Goal: Task Accomplishment & Management: Complete application form

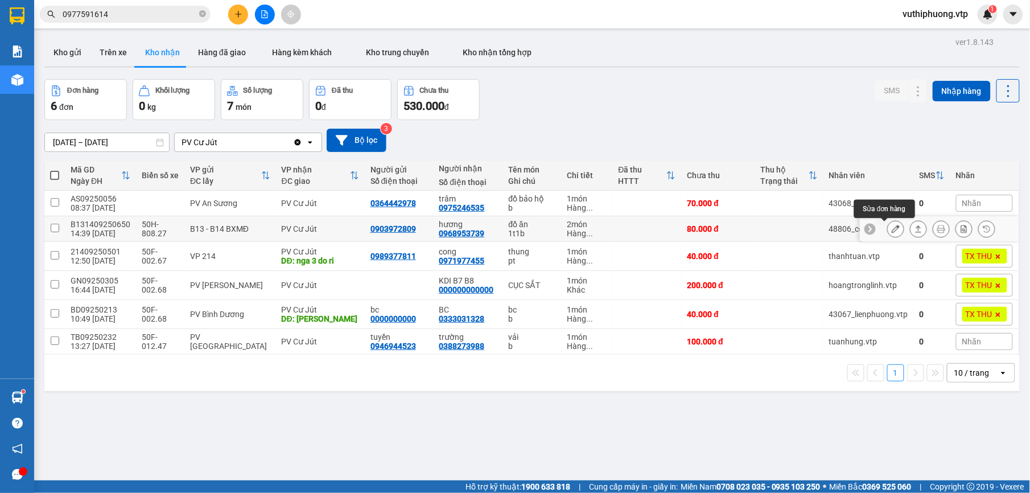
click at [892, 226] on icon at bounding box center [896, 229] width 8 height 8
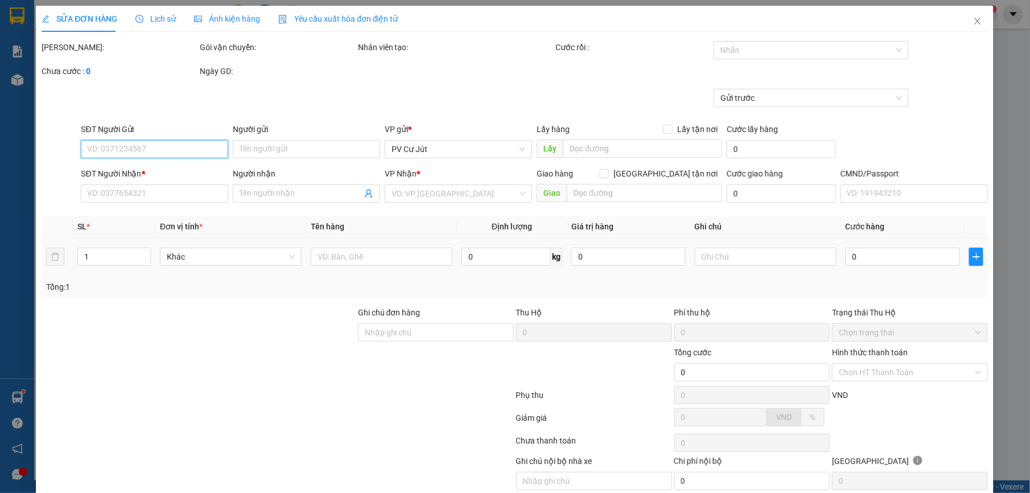
type input "0903972809"
type input "0968953739"
type input "hương"
type input "80.000"
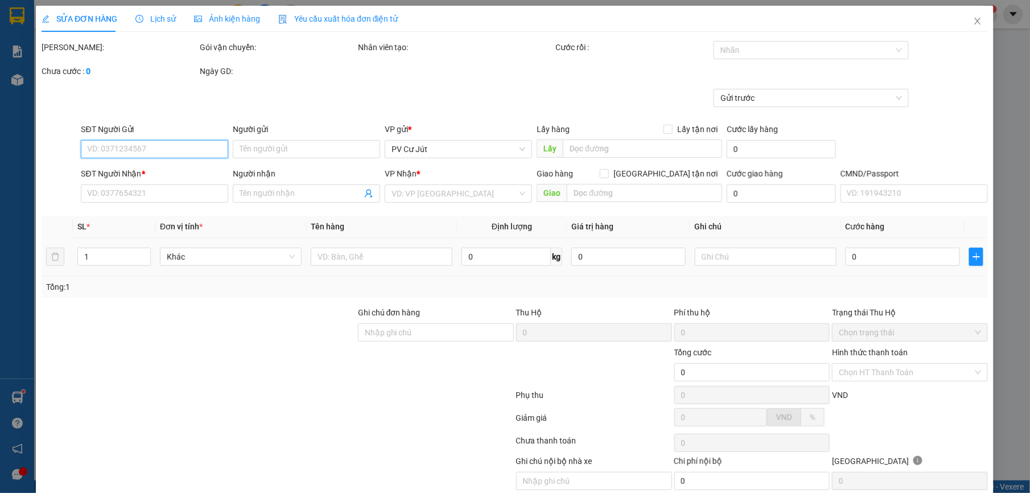
type input "4.000"
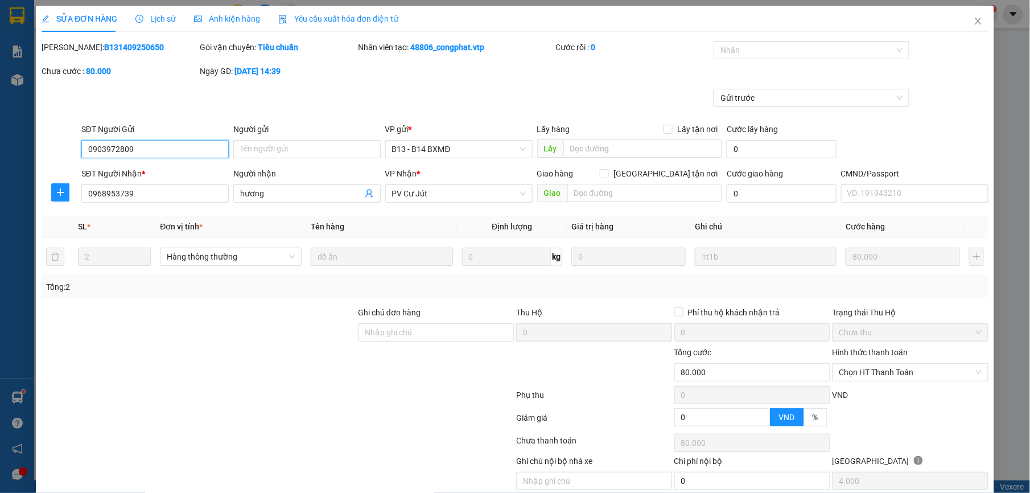
scroll to position [48, 0]
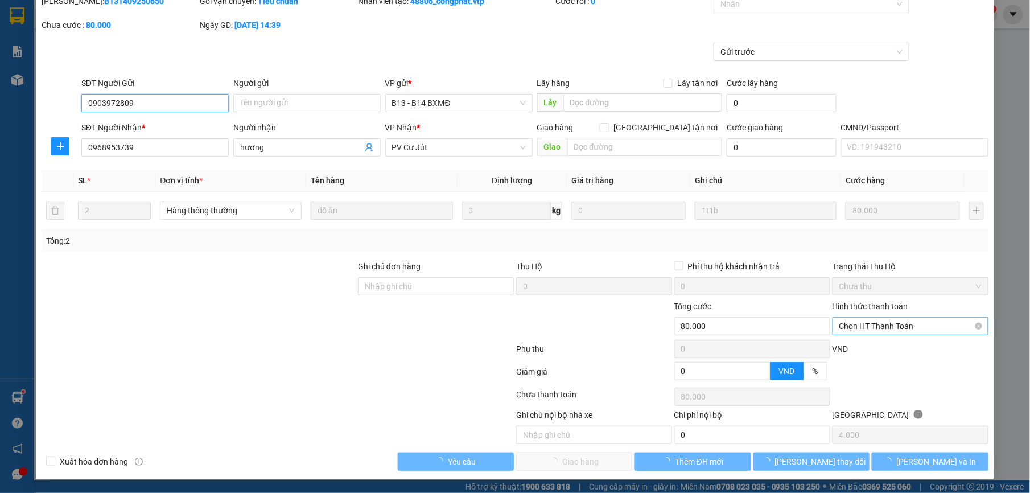
click at [884, 327] on span "Chọn HT Thanh Toán" at bounding box center [910, 325] width 142 height 17
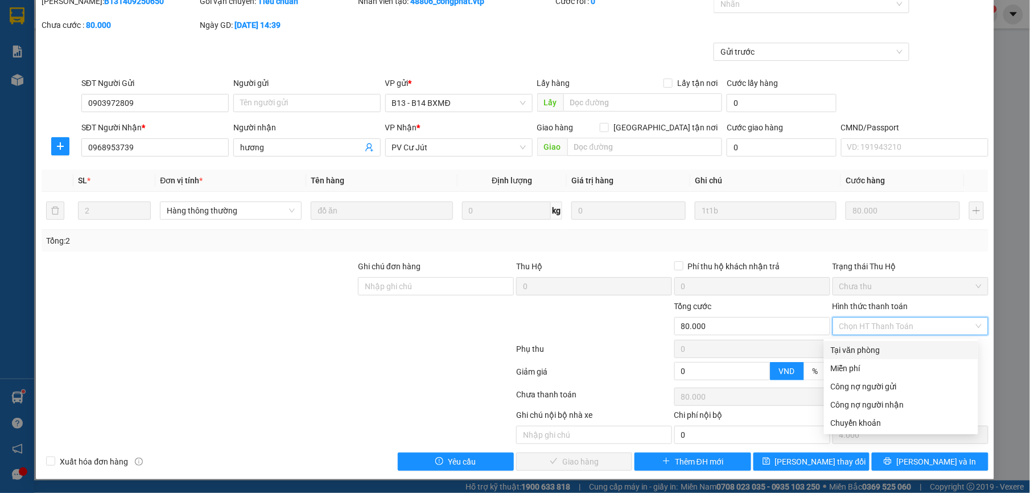
click at [847, 341] on div "Tại văn phòng" at bounding box center [901, 350] width 154 height 18
type input "0"
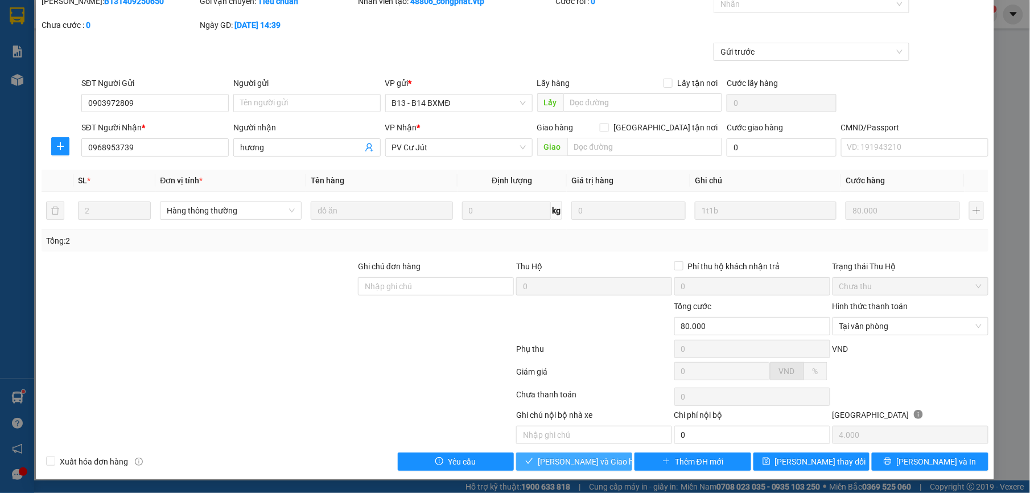
drag, startPoint x: 569, startPoint y: 455, endPoint x: 543, endPoint y: 446, distance: 28.2
click at [569, 455] on button "Lưu và Giao hàng" at bounding box center [574, 461] width 116 height 18
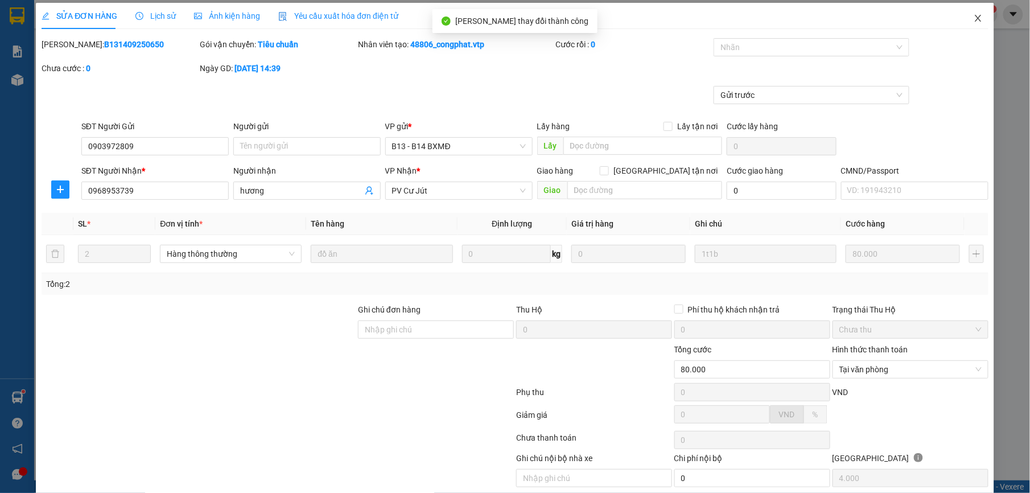
scroll to position [0, 0]
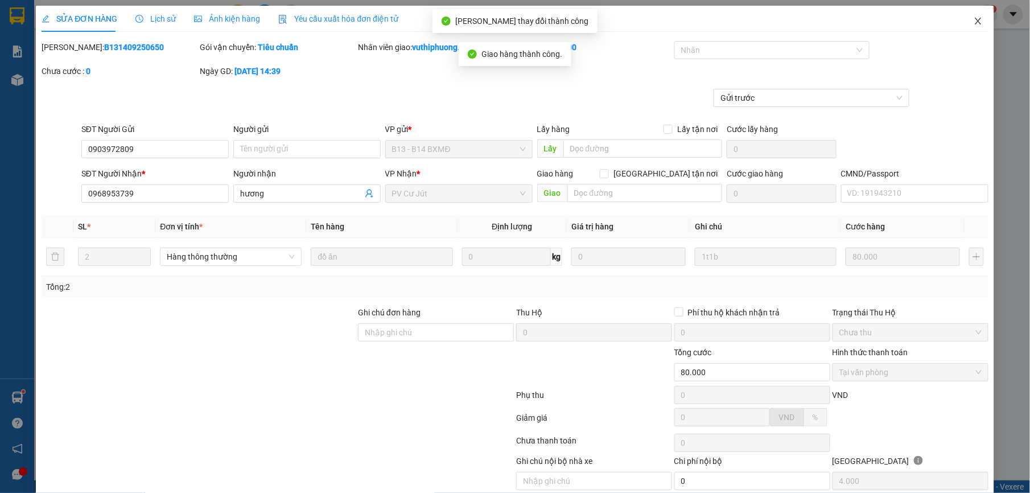
click at [973, 19] on icon "close" at bounding box center [977, 20] width 9 height 9
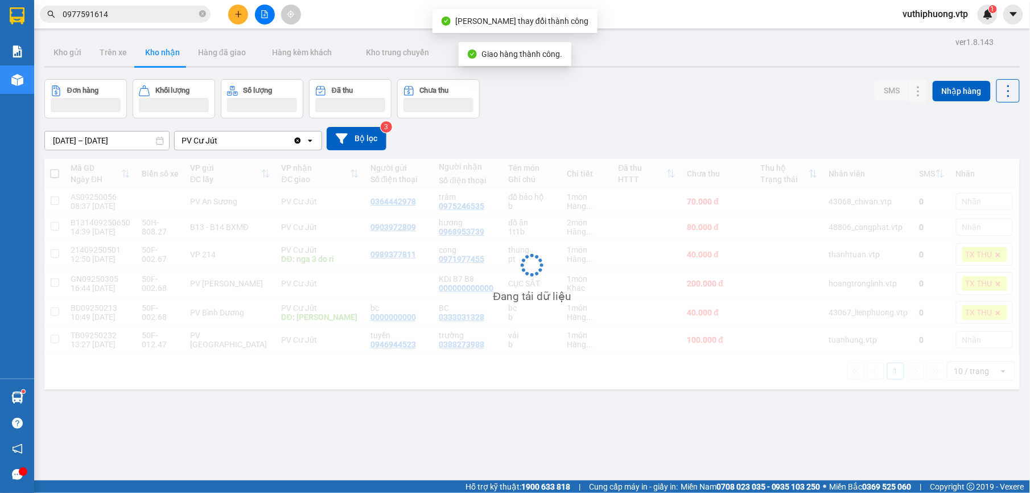
click at [967, 21] on span "vuthiphuong.vtp" at bounding box center [936, 14] width 84 height 14
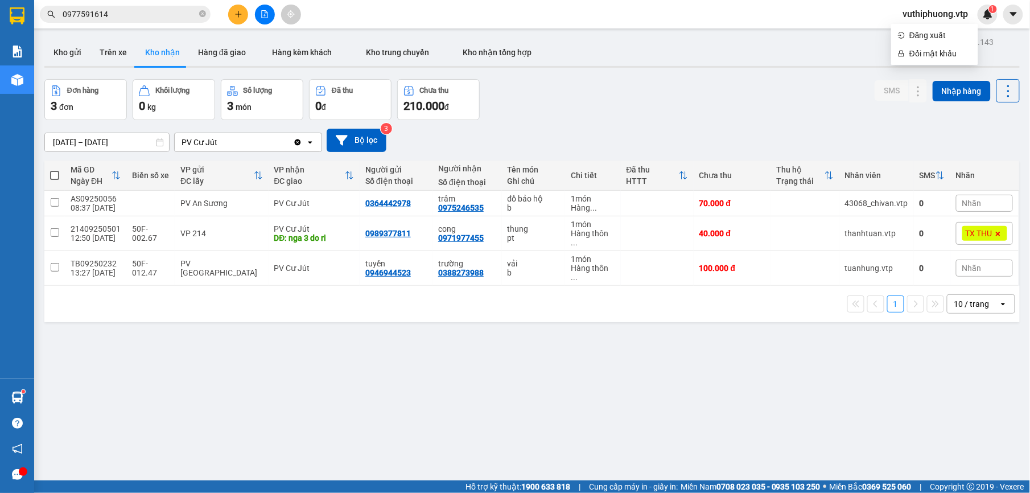
click at [733, 373] on div "ver 1.8.143 Kho gửi Trên xe Kho nhận Hàng đã giao Hàng kèm khách Kho trung chuy…" at bounding box center [532, 280] width 984 height 493
click at [117, 145] on input "13/09/2025 – 15/09/2025" at bounding box center [107, 142] width 124 height 18
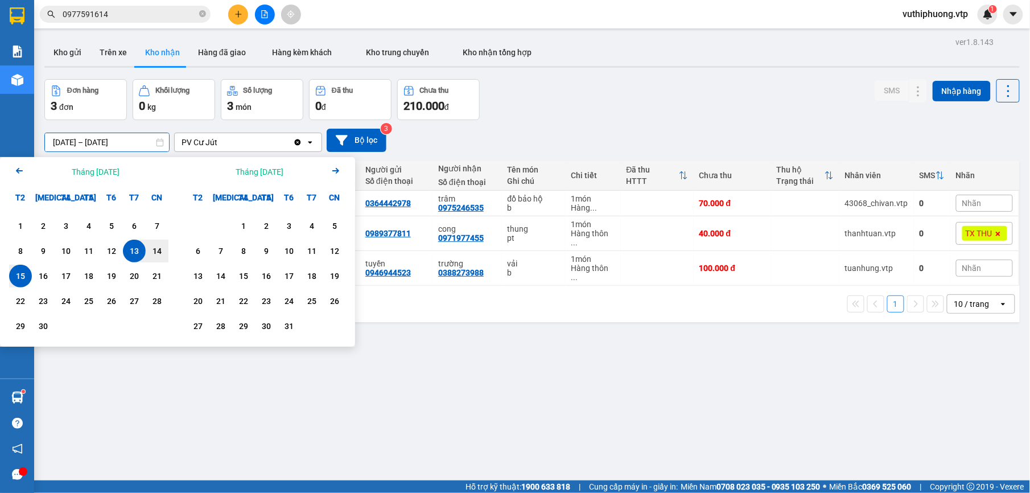
click at [190, 391] on div "ver 1.8.143 Kho gửi Trên xe Kho nhận Hàng đã giao Hàng kèm khách Kho trung chuy…" at bounding box center [532, 280] width 984 height 493
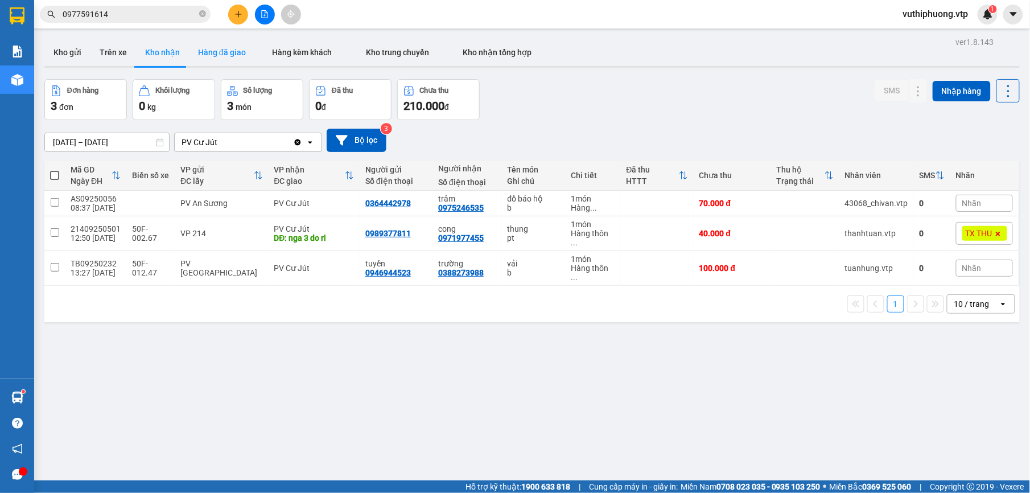
click at [233, 57] on button "Hàng đã giao" at bounding box center [222, 52] width 66 height 27
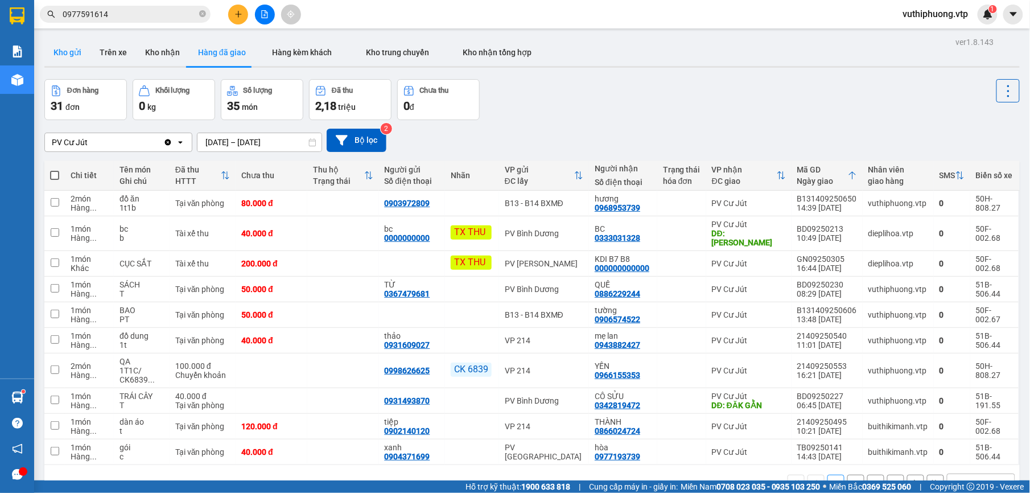
click at [69, 49] on button "Kho gửi" at bounding box center [67, 52] width 46 height 27
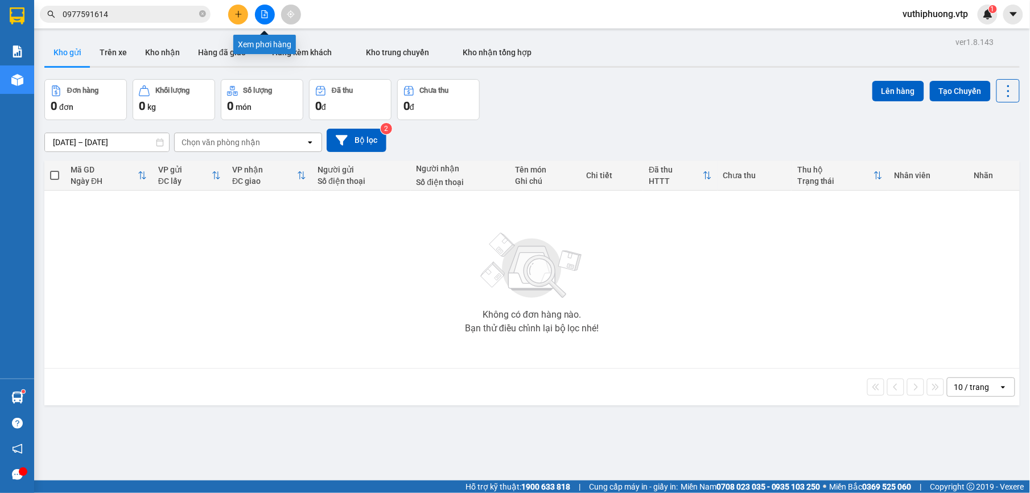
click at [272, 7] on button at bounding box center [265, 15] width 20 height 20
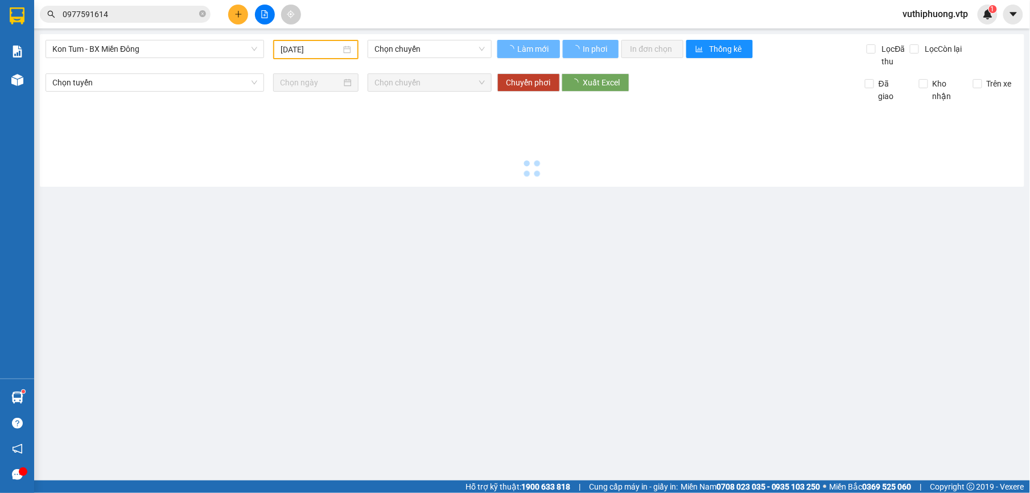
type input "[DATE]"
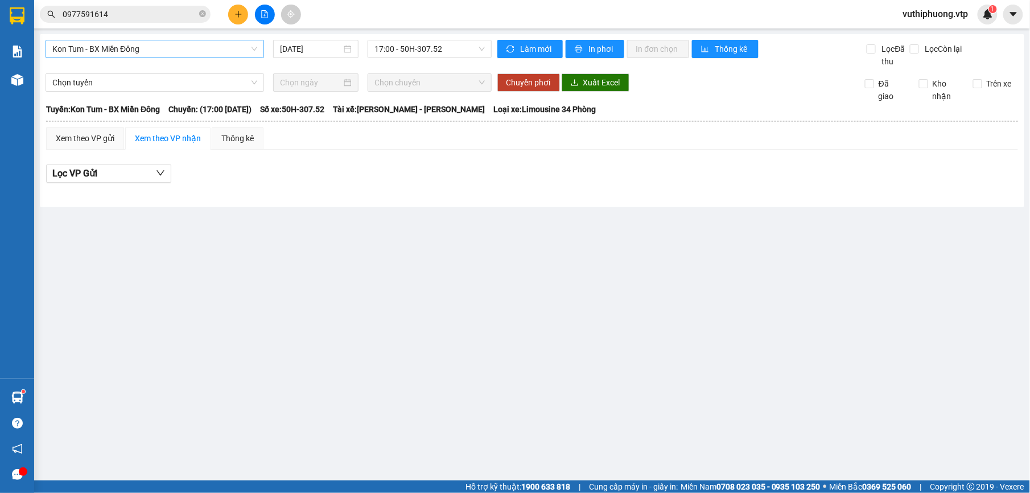
click at [164, 44] on span "Kon Tum - BX Miền Đông" at bounding box center [154, 48] width 205 height 17
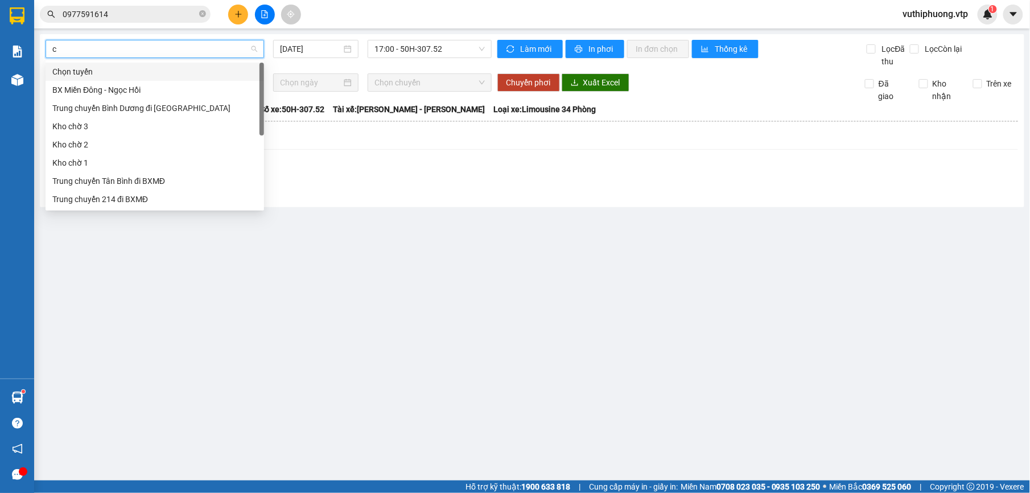
type input "cj"
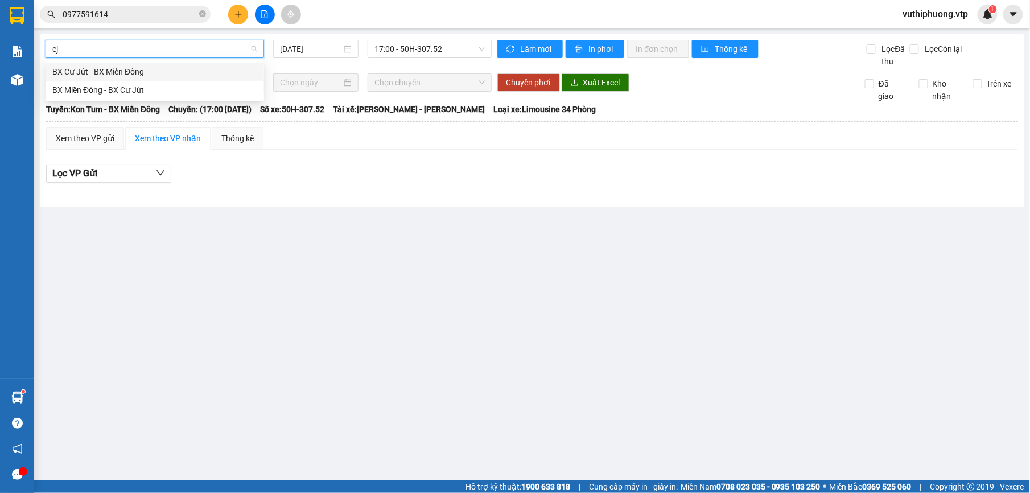
click at [165, 67] on div "BX Cư Jút - BX Miền Đông" at bounding box center [154, 71] width 205 height 13
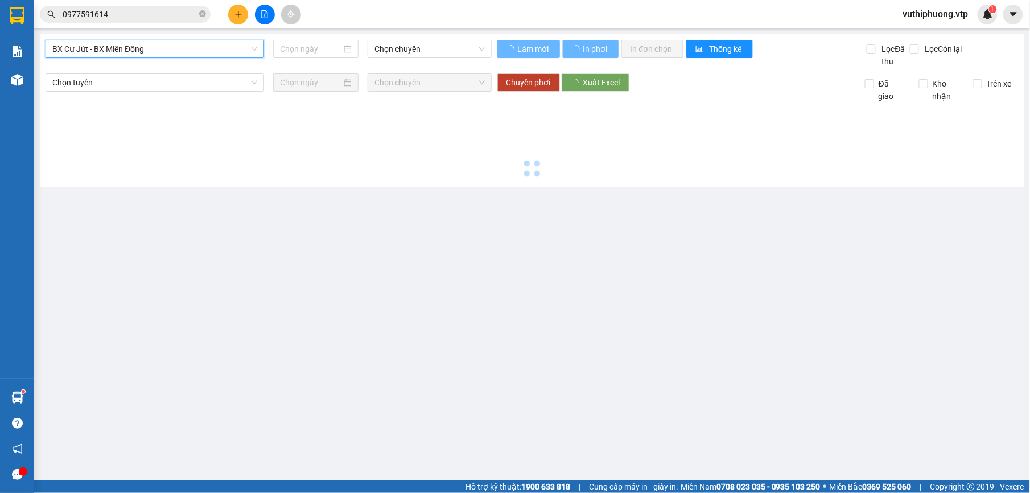
type input "[DATE]"
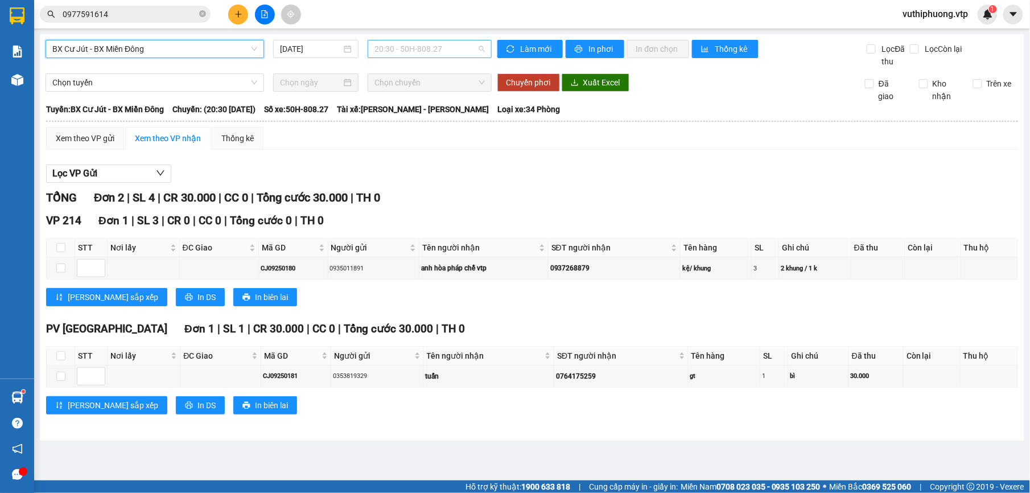
click at [456, 50] on span "20:30 - 50H-808.27" at bounding box center [429, 48] width 110 height 17
click at [483, 183] on div at bounding box center [532, 183] width 972 height 1
click at [51, 372] on td at bounding box center [61, 376] width 28 height 22
click at [65, 377] on td at bounding box center [61, 376] width 28 height 22
click at [59, 271] on input "checkbox" at bounding box center [60, 267] width 9 height 9
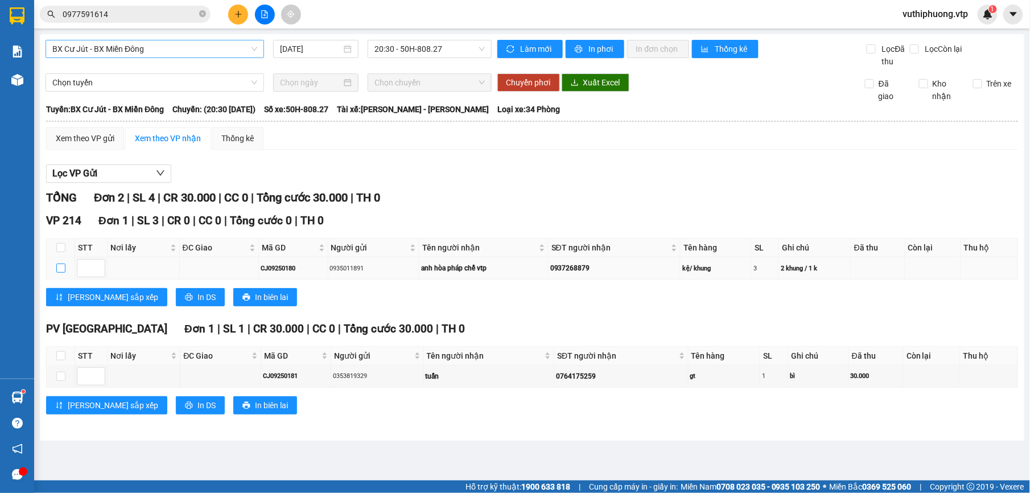
checkbox input "true"
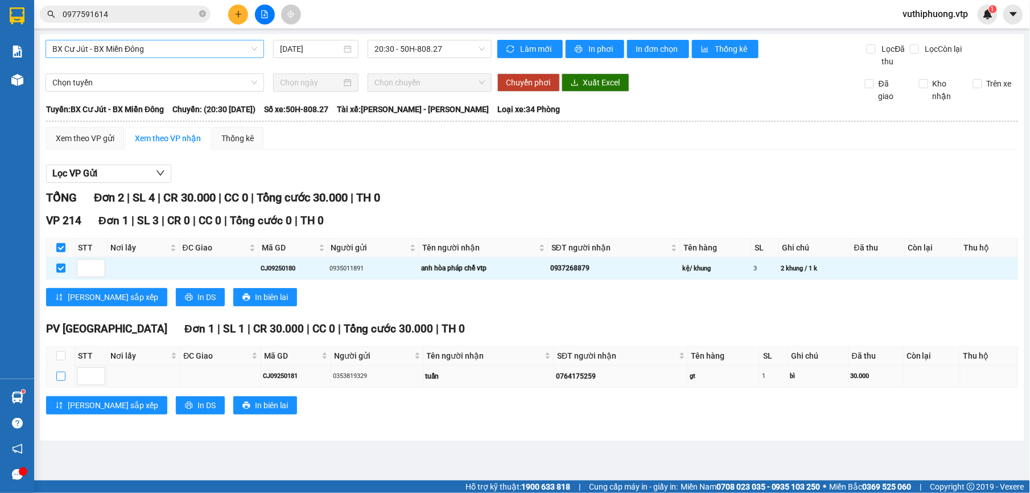
click at [61, 381] on input "checkbox" at bounding box center [60, 376] width 9 height 9
checkbox input "true"
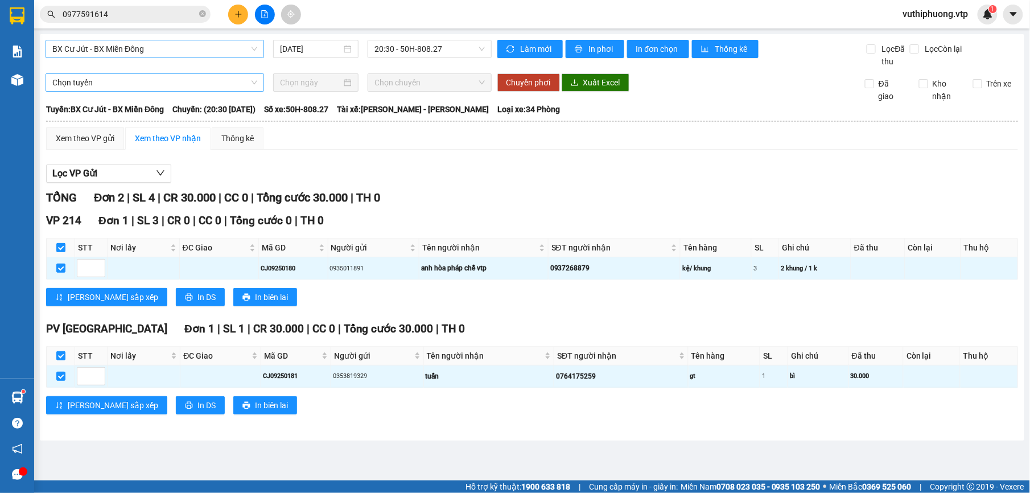
click at [135, 87] on span "Chọn tuyến" at bounding box center [154, 82] width 205 height 17
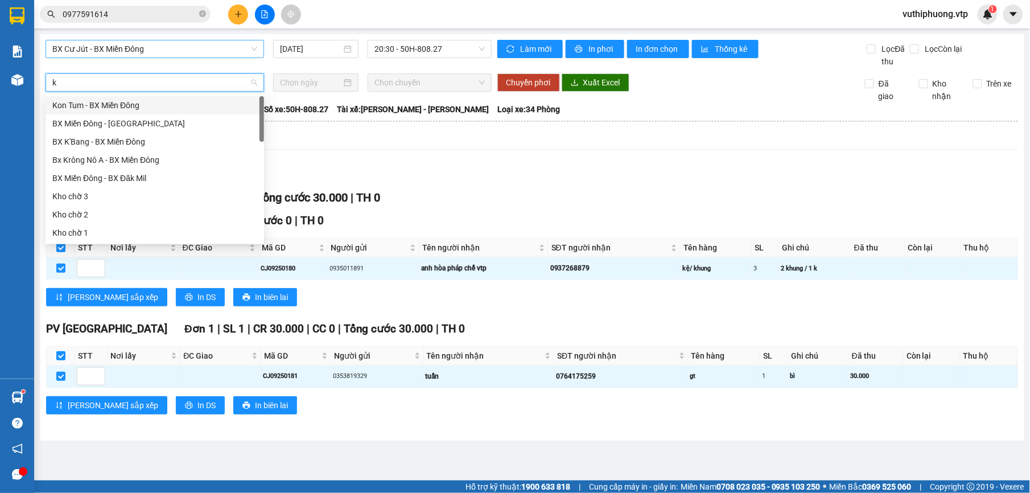
type input "kn"
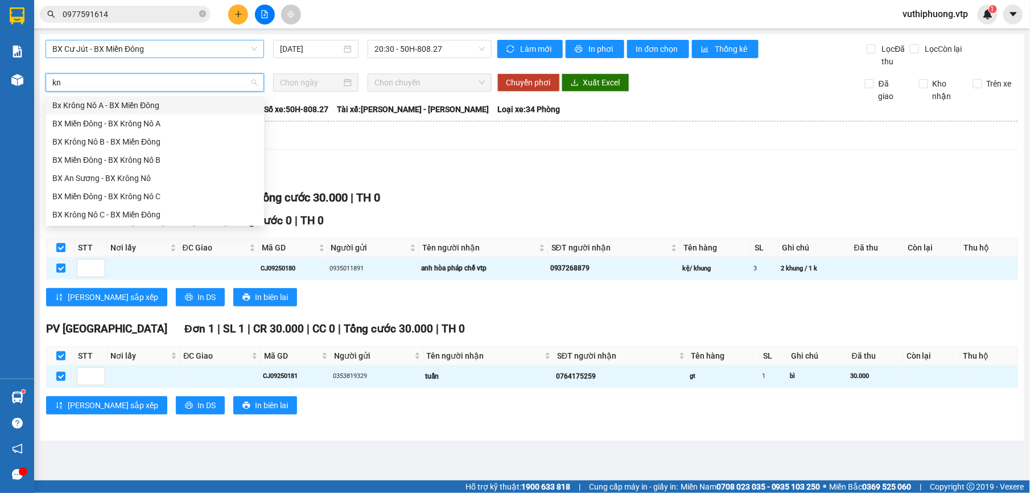
click at [150, 99] on div "Bx Krông Nô A - BX Miền Đông" at bounding box center [154, 105] width 205 height 13
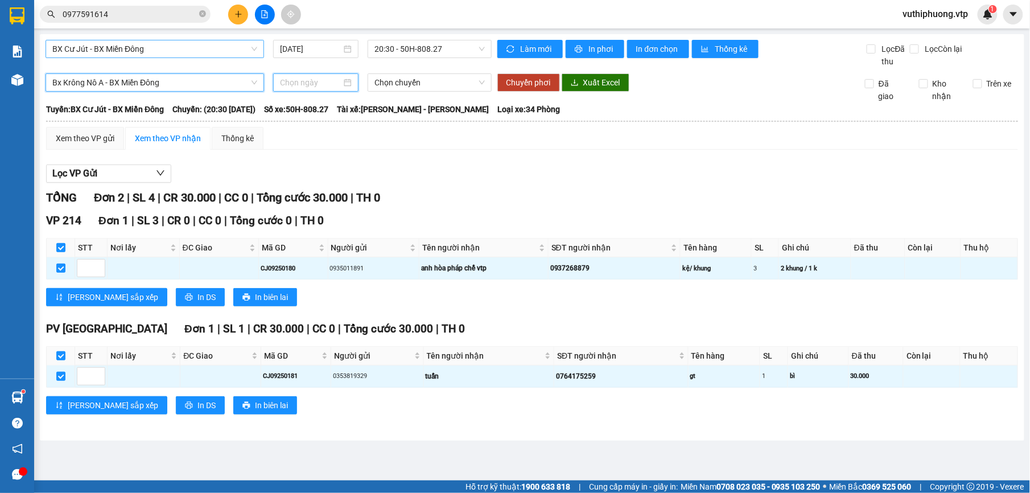
click at [321, 82] on input at bounding box center [311, 82] width 62 height 13
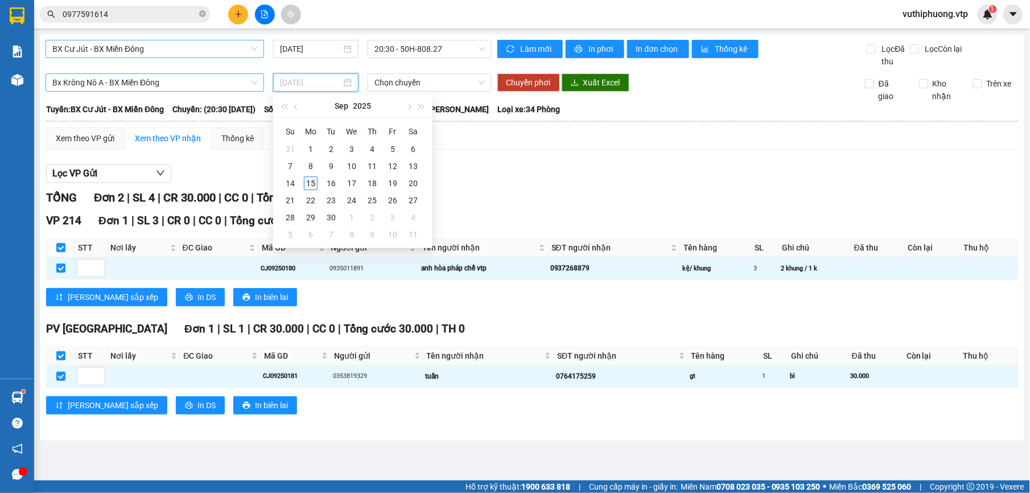
type input "[DATE]"
click at [314, 185] on div "15" at bounding box center [311, 183] width 14 height 14
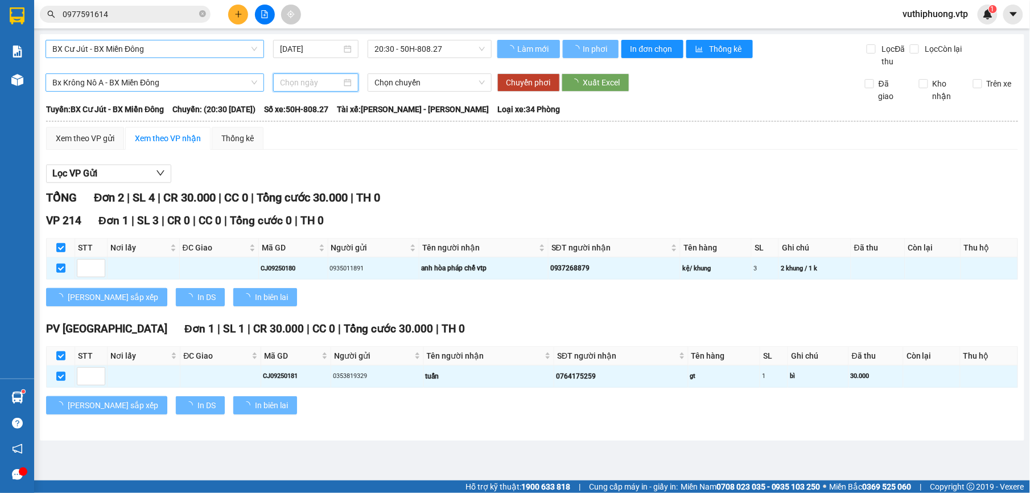
type input "[DATE]"
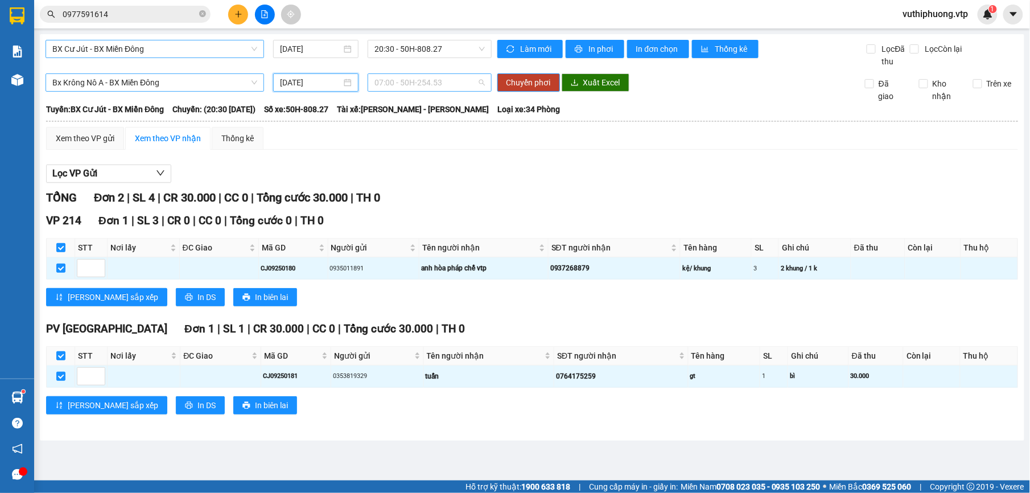
click at [456, 82] on span "07:00 - 50H-254.53" at bounding box center [429, 82] width 110 height 17
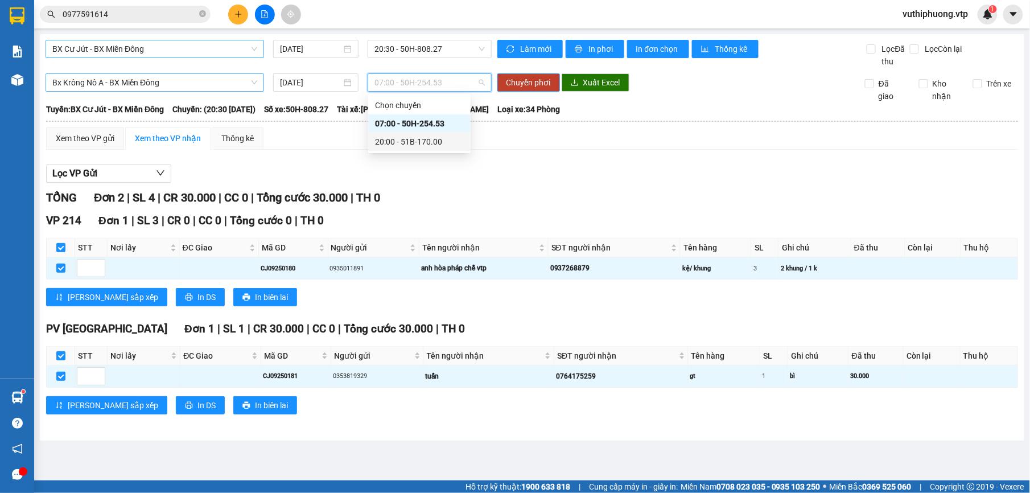
click at [407, 145] on div "20:00 - 51B-170.00" at bounding box center [419, 141] width 89 height 13
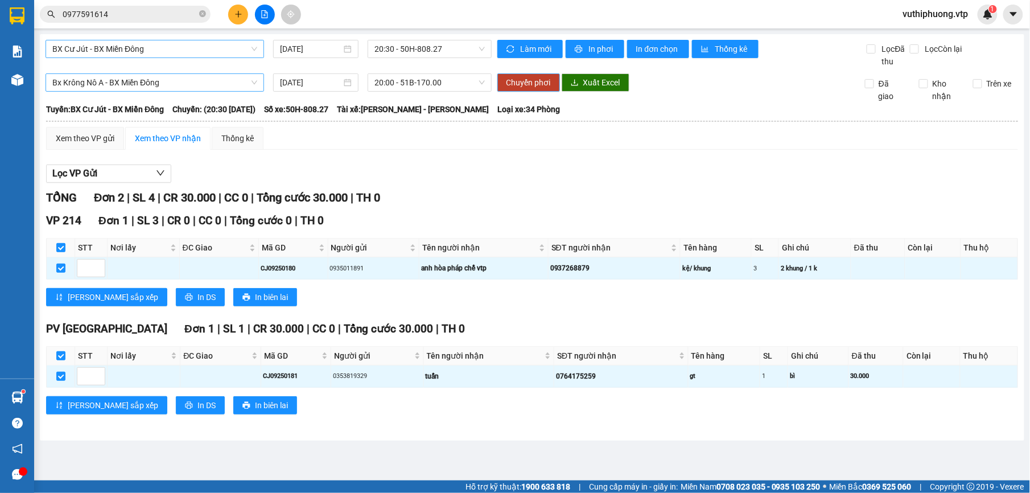
click at [542, 77] on span "Chuyển phơi" at bounding box center [528, 82] width 44 height 13
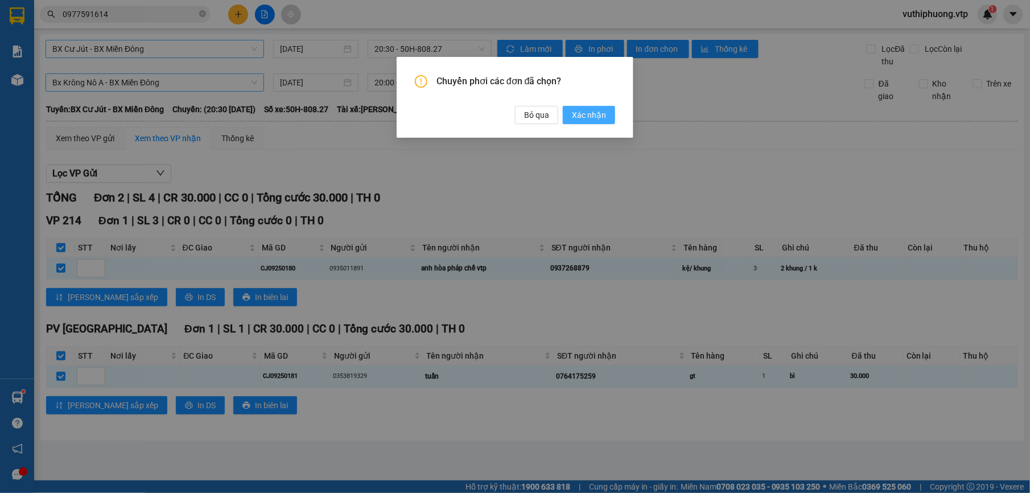
click at [592, 114] on span "Xác nhận" at bounding box center [589, 115] width 34 height 13
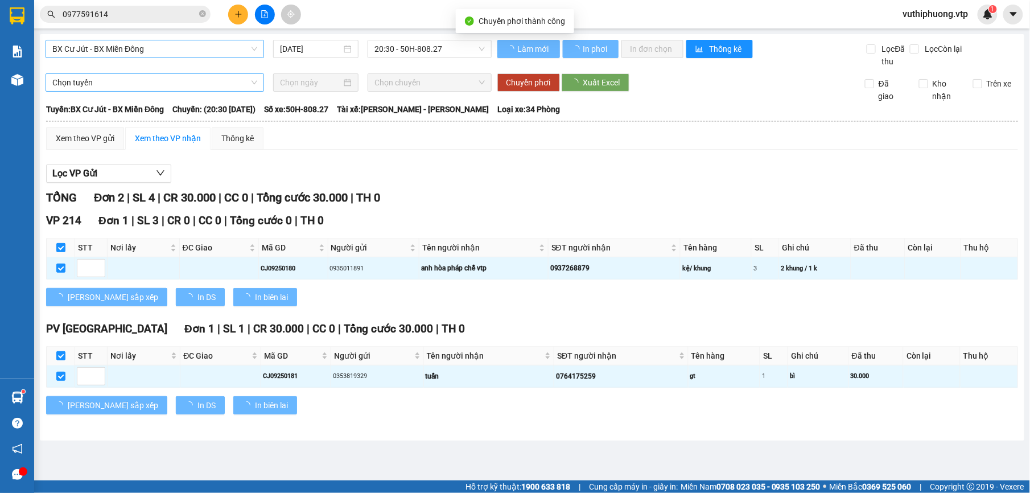
checkbox input "false"
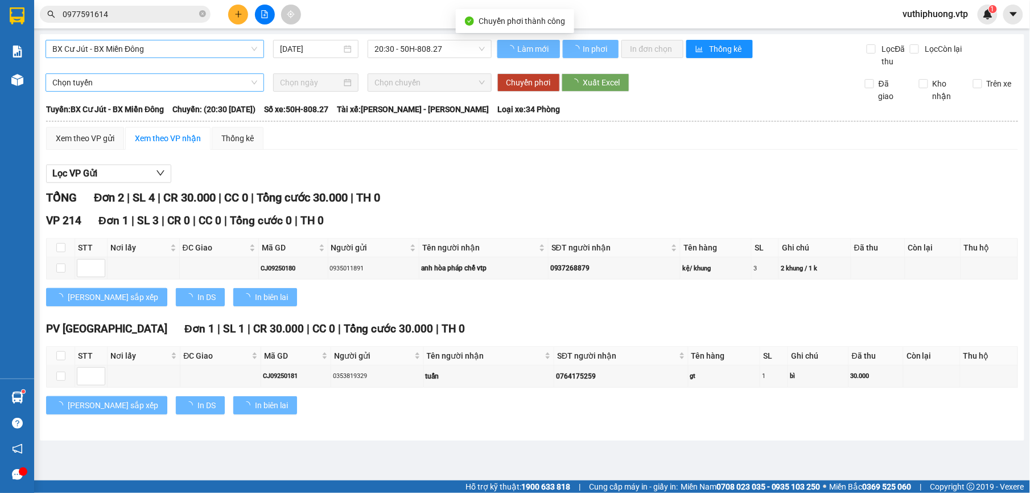
checkbox input "false"
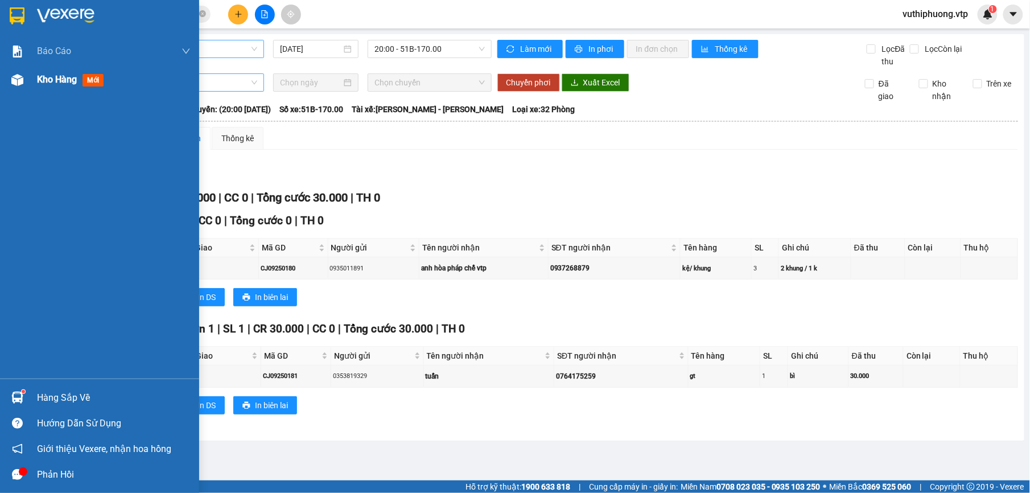
click at [101, 81] on span "mới" at bounding box center [92, 80] width 21 height 13
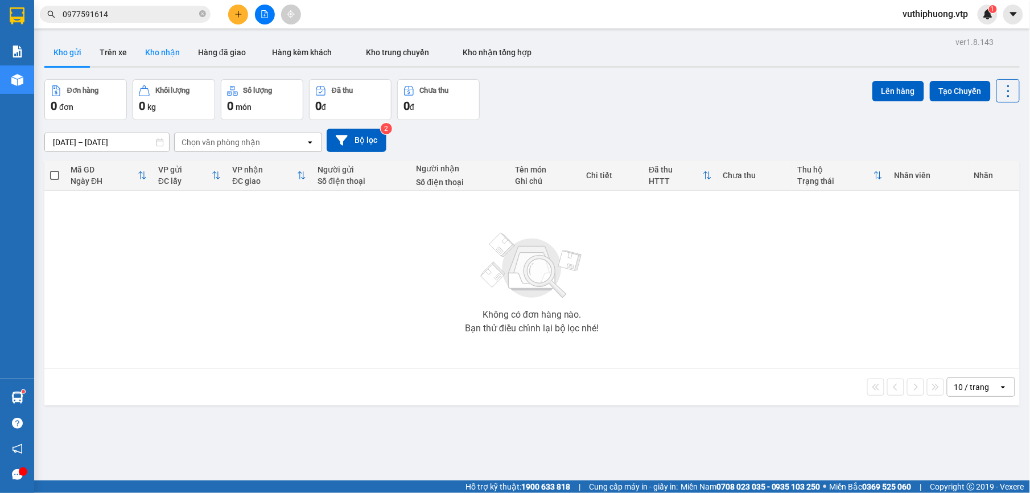
click at [180, 49] on button "Kho nhận" at bounding box center [162, 52] width 53 height 27
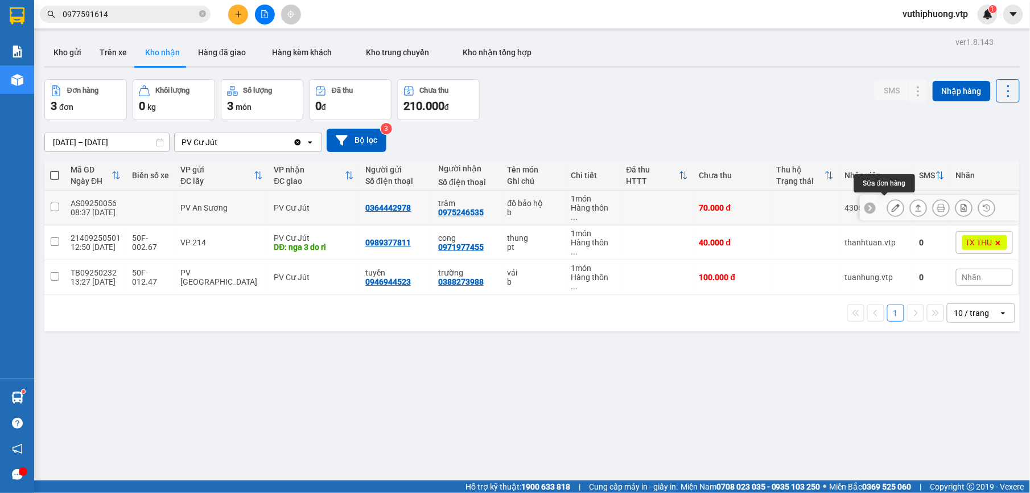
click at [892, 206] on icon at bounding box center [896, 208] width 8 height 8
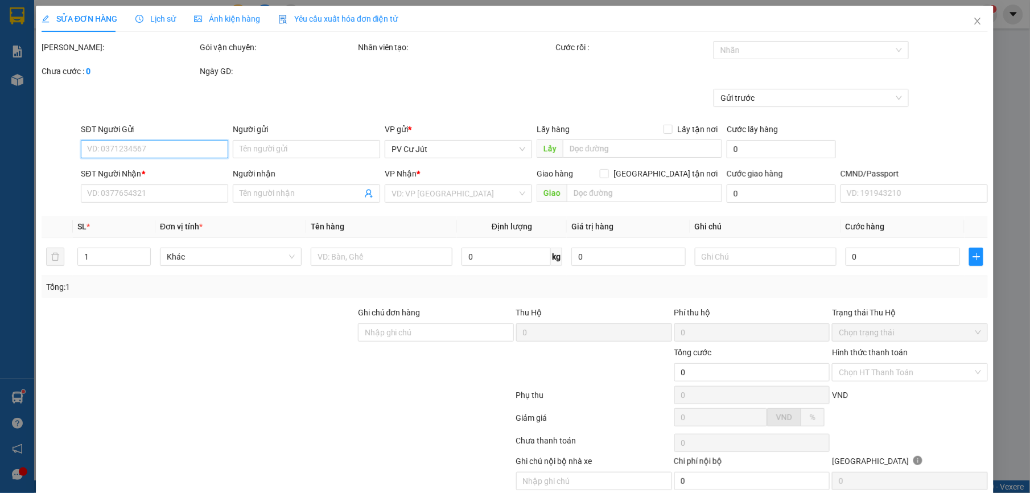
type input "3.500"
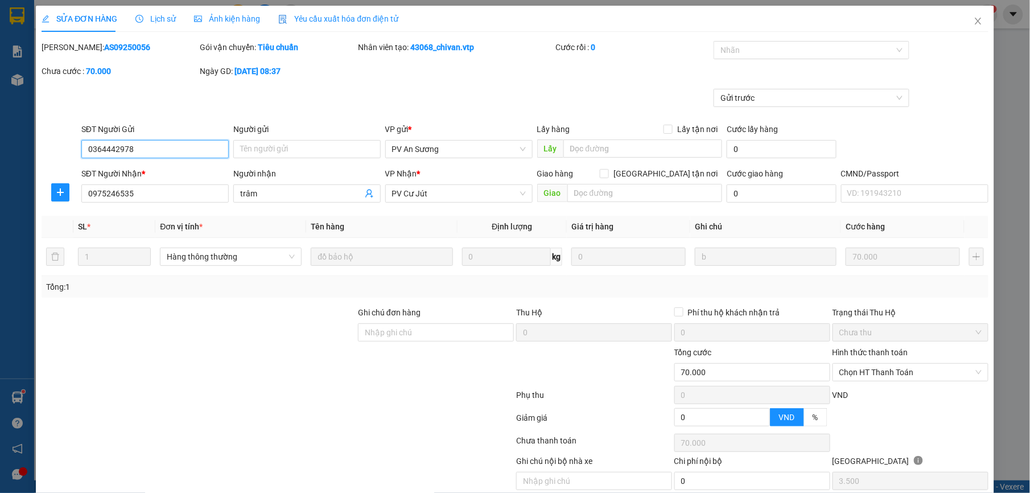
type input "0364442978"
type input "0975246535"
type input "trâm"
type input "70.000"
click at [879, 372] on span "Chọn HT Thanh Toán" at bounding box center [910, 372] width 142 height 17
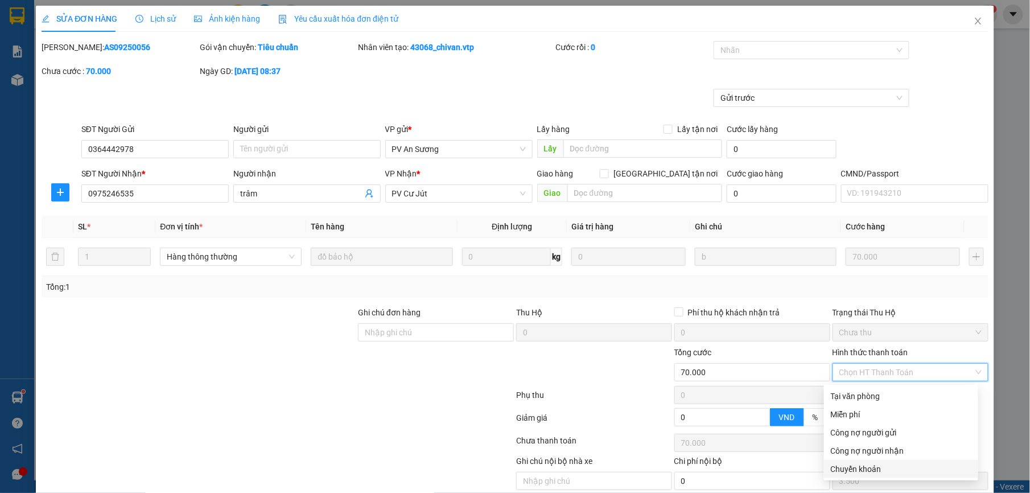
click at [862, 472] on div "Chuyển khoản" at bounding box center [901, 469] width 141 height 13
type input "0"
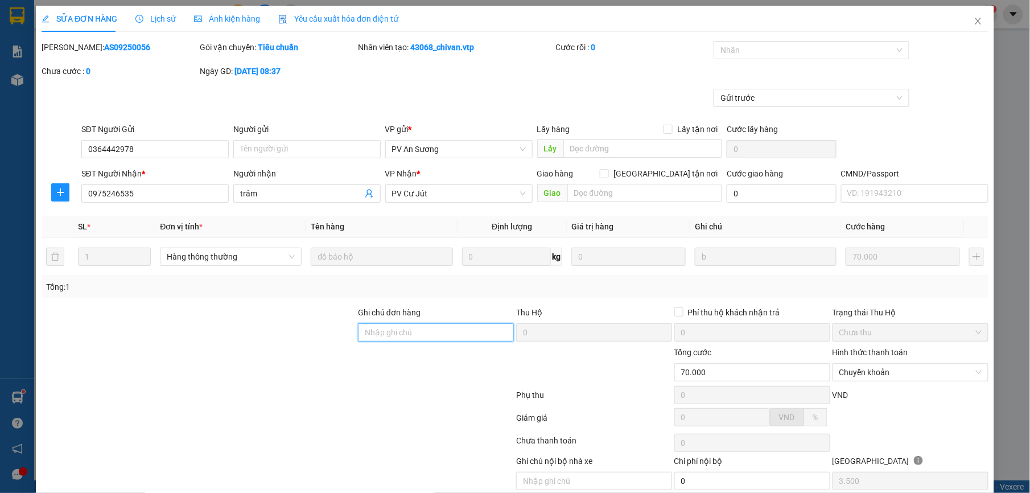
click at [451, 324] on input "Ghi chú đơn hàng" at bounding box center [436, 332] width 156 height 18
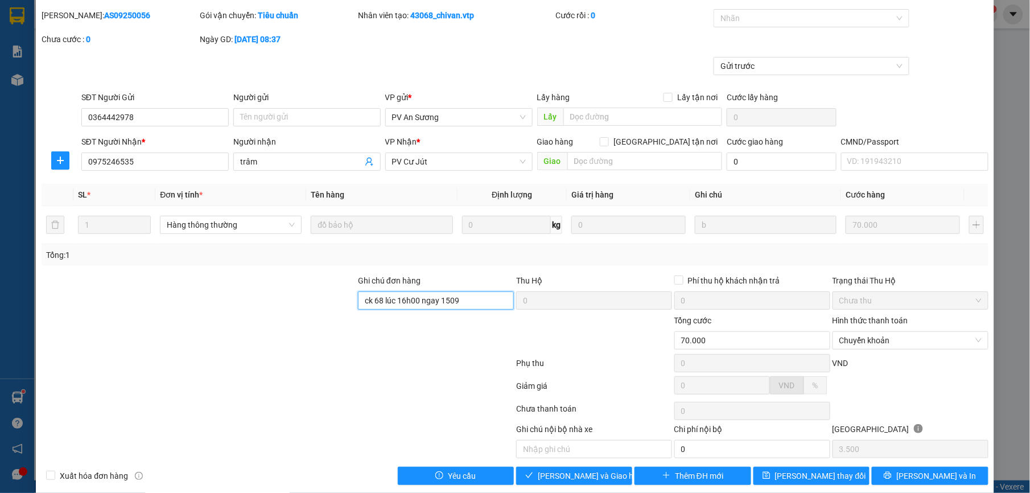
scroll to position [48, 0]
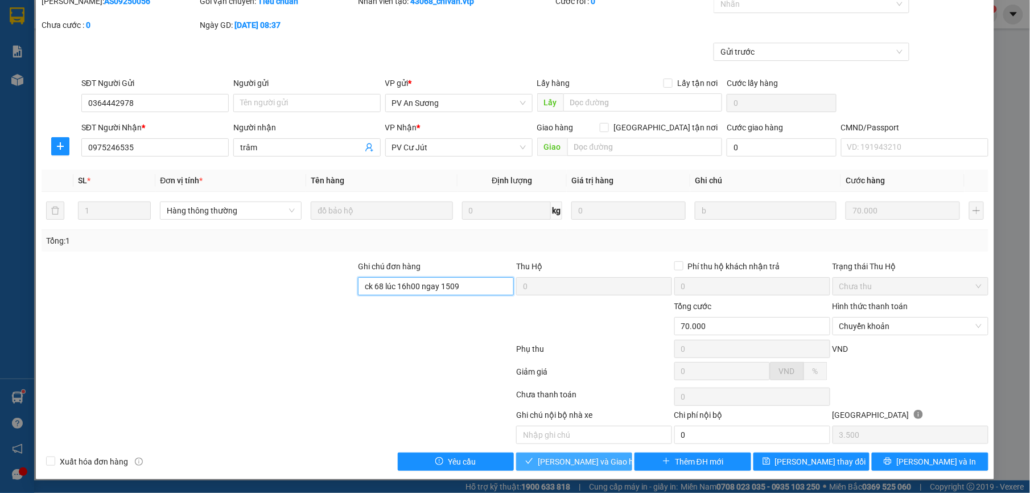
type input "ck 68 lúc 16h00 ngay 1509"
click at [594, 463] on span "Lưu và Giao hàng" at bounding box center [592, 461] width 109 height 13
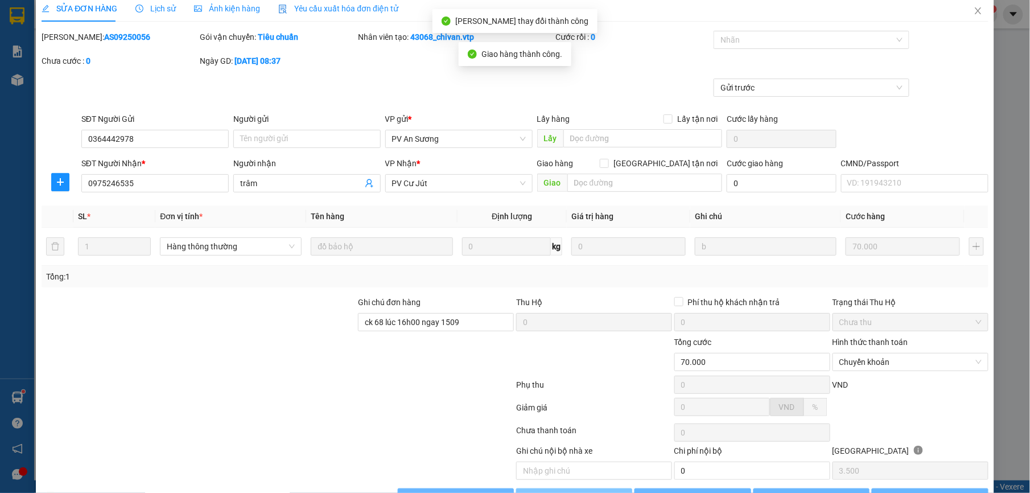
scroll to position [0, 0]
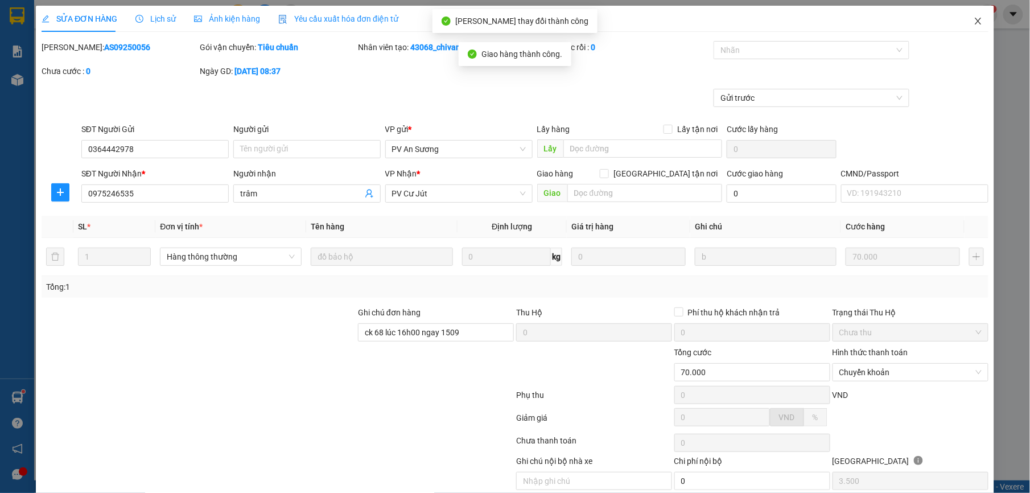
click at [973, 18] on icon "close" at bounding box center [977, 20] width 9 height 9
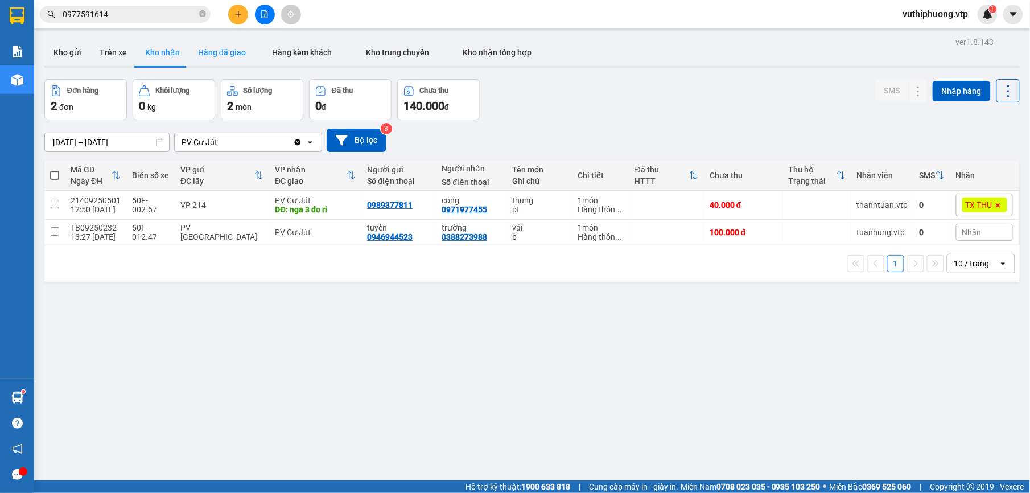
click at [230, 56] on button "Hàng đã giao" at bounding box center [222, 52] width 66 height 27
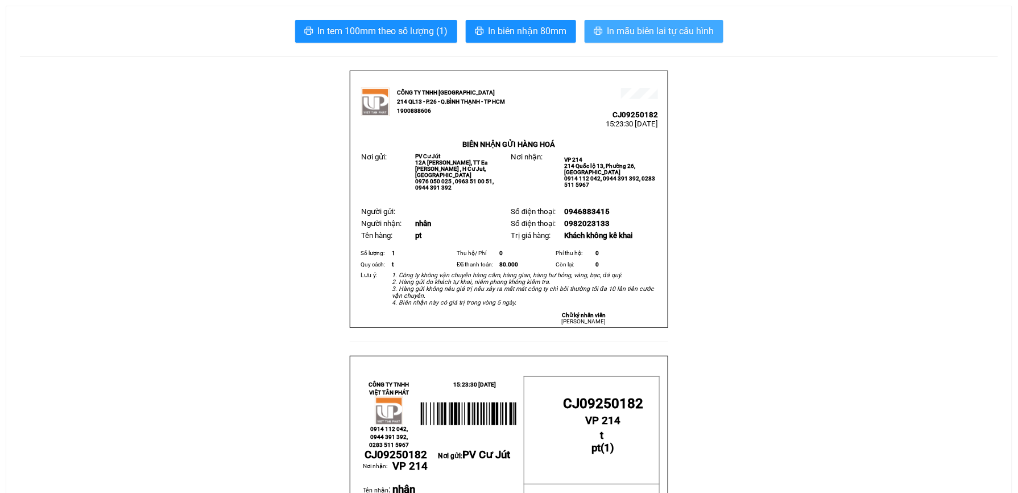
click at [690, 27] on span "In mẫu biên lai tự cấu hình" at bounding box center [661, 31] width 107 height 14
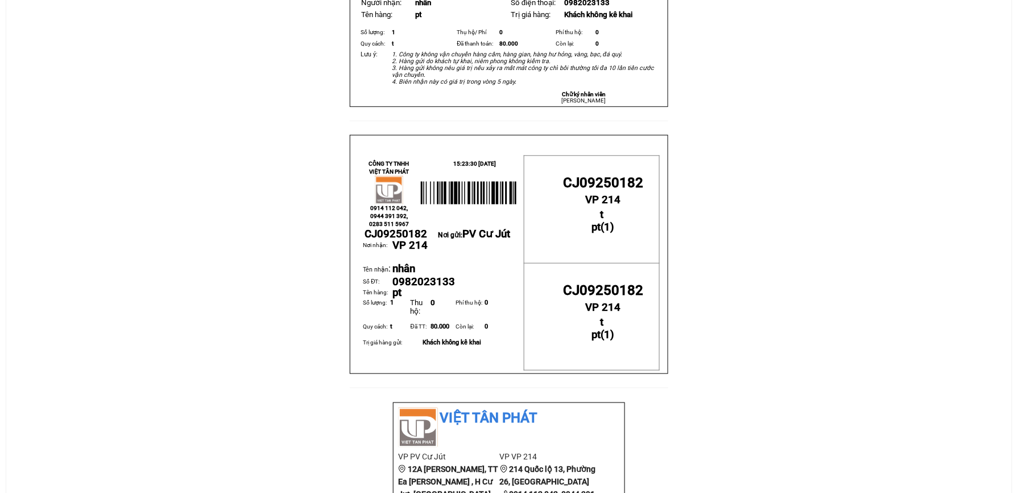
scroll to position [228, 0]
